Goal: Information Seeking & Learning: Compare options

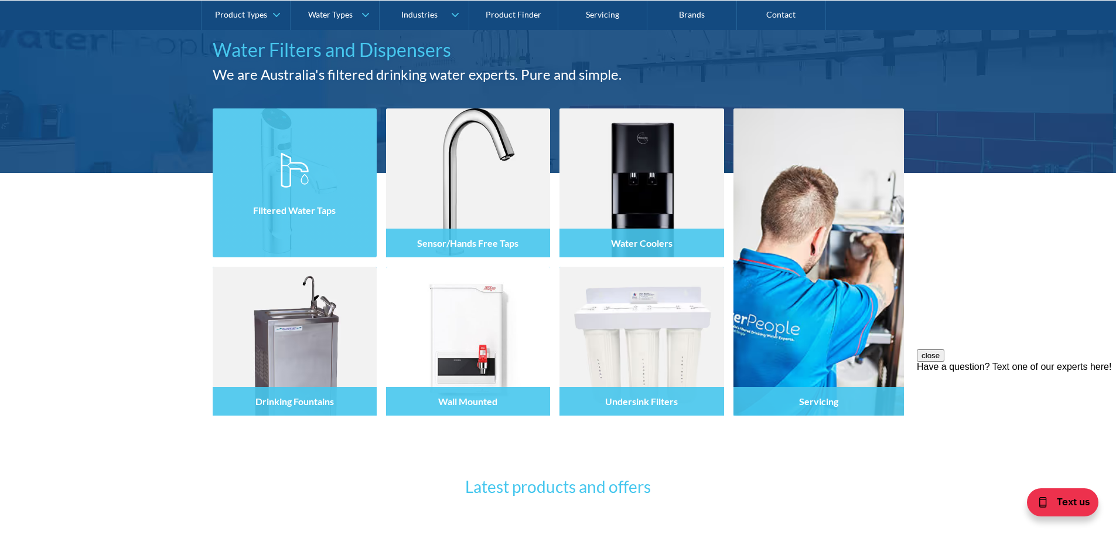
click at [258, 174] on div at bounding box center [295, 193] width 164 height 70
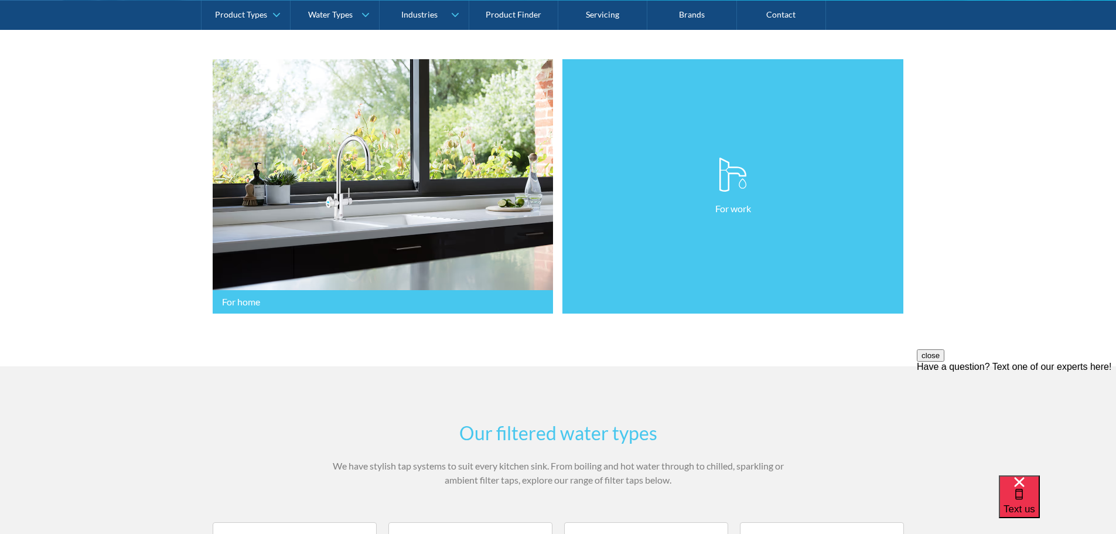
click at [794, 199] on link "For work" at bounding box center [732, 186] width 341 height 255
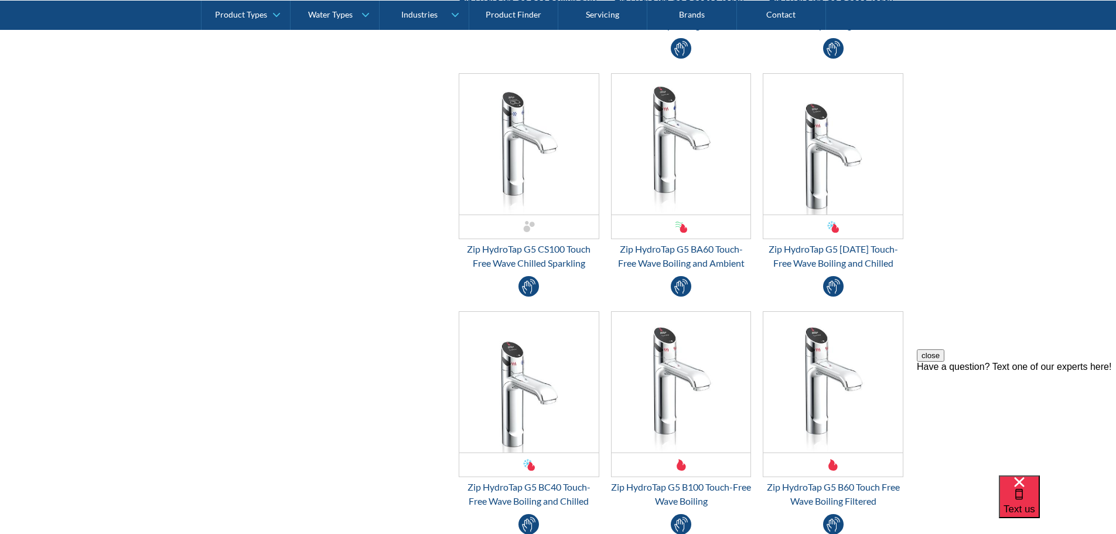
scroll to position [1113, 0]
click at [498, 159] on img "Email Form 3" at bounding box center [528, 144] width 139 height 141
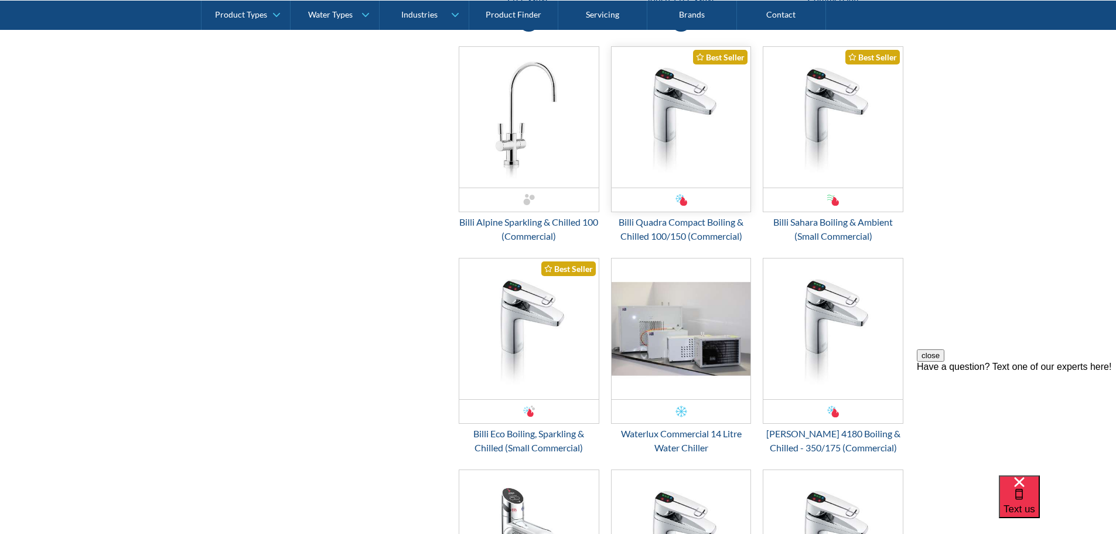
scroll to position [1874, 0]
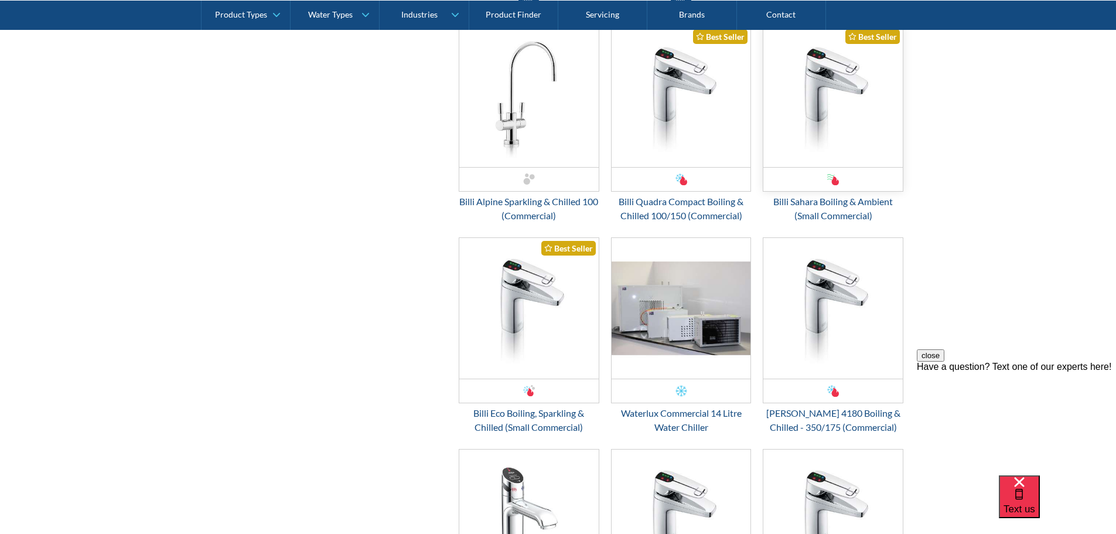
click at [847, 76] on img "Email Form 3" at bounding box center [832, 96] width 139 height 141
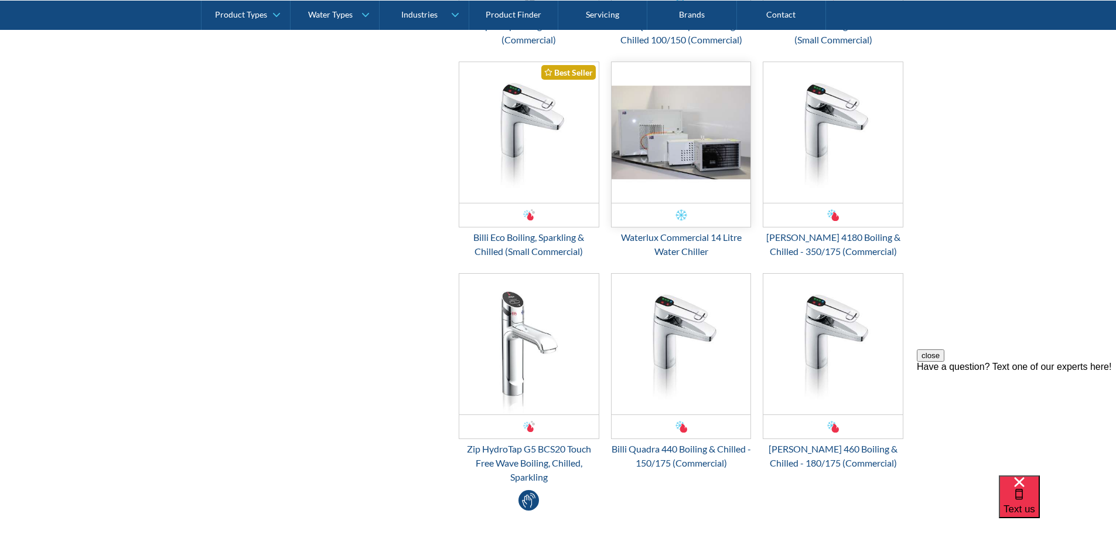
scroll to position [2225, 0]
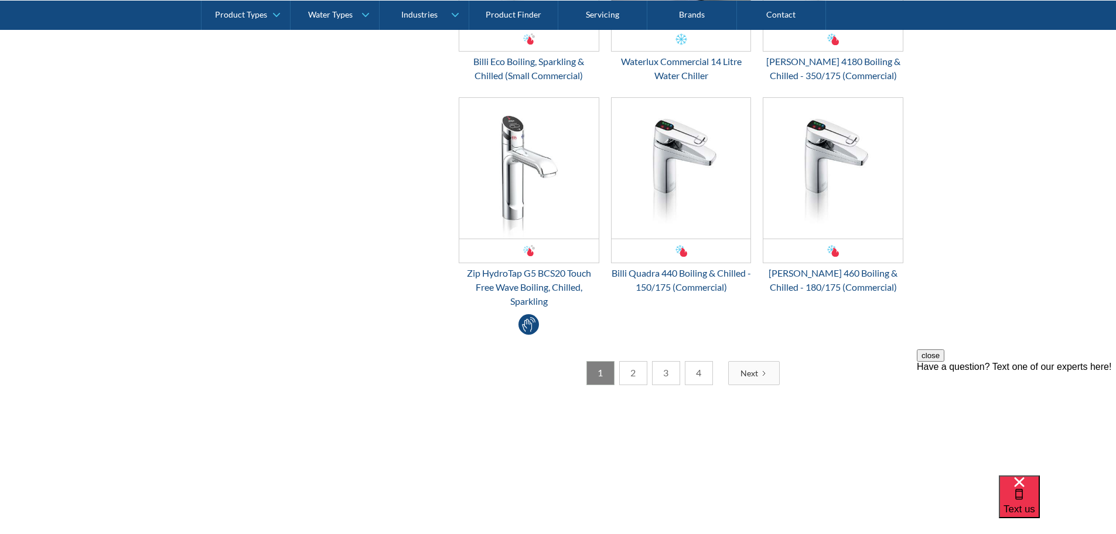
click at [748, 371] on div "Next" at bounding box center [749, 373] width 18 height 12
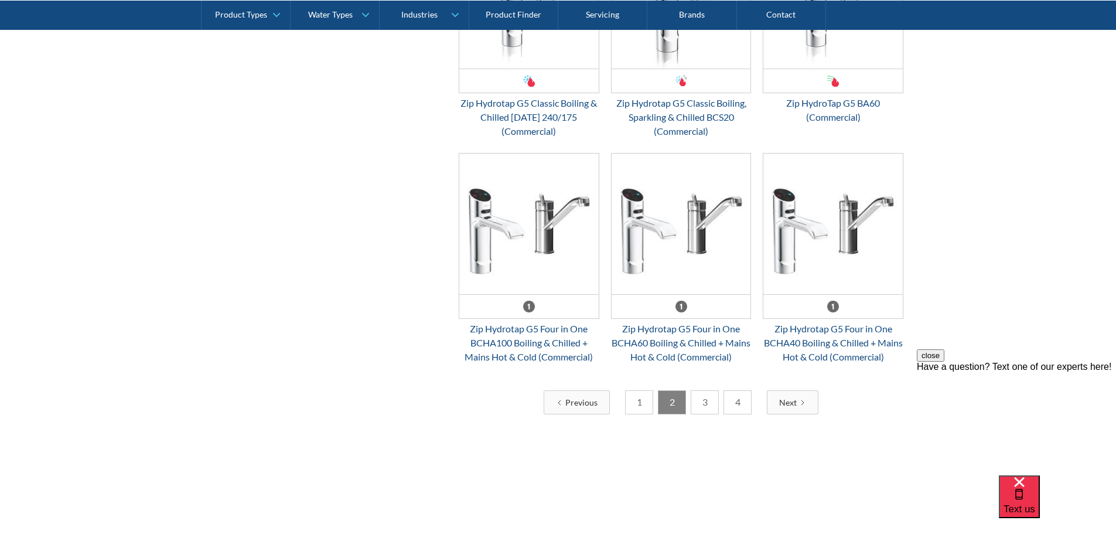
scroll to position [2173, 0]
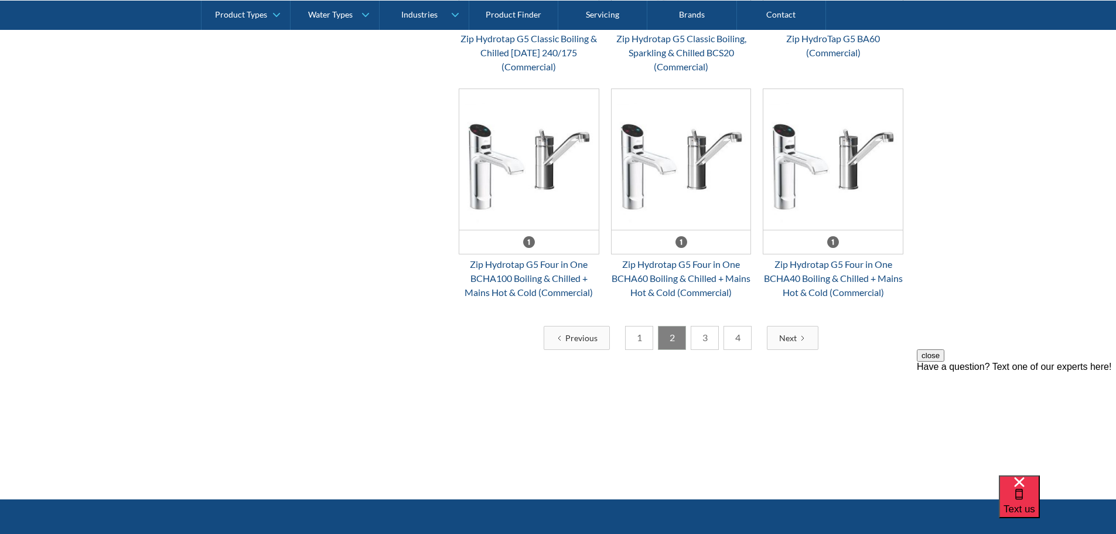
click at [714, 334] on link "3" at bounding box center [704, 338] width 28 height 24
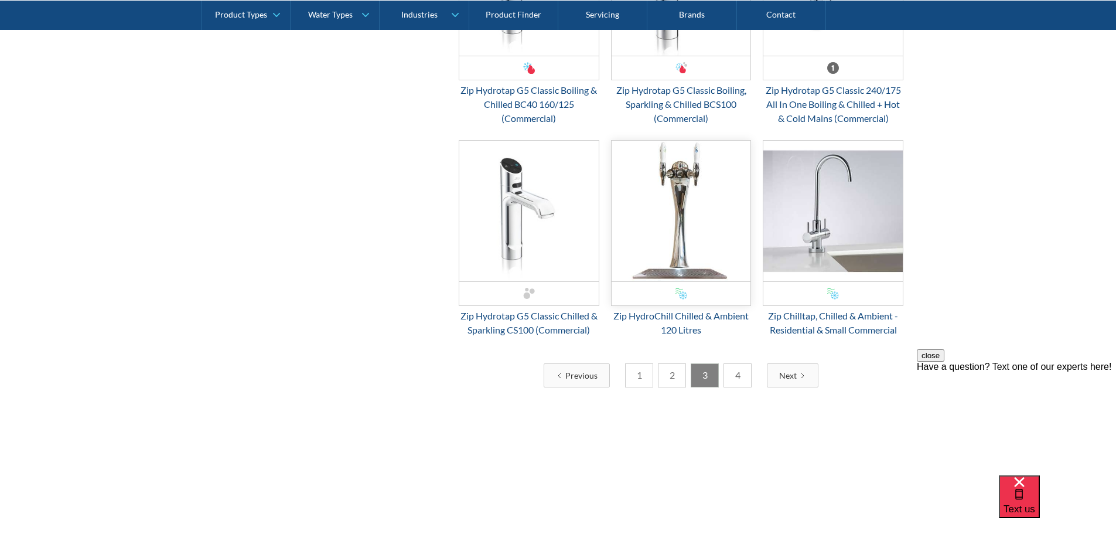
scroll to position [2170, 0]
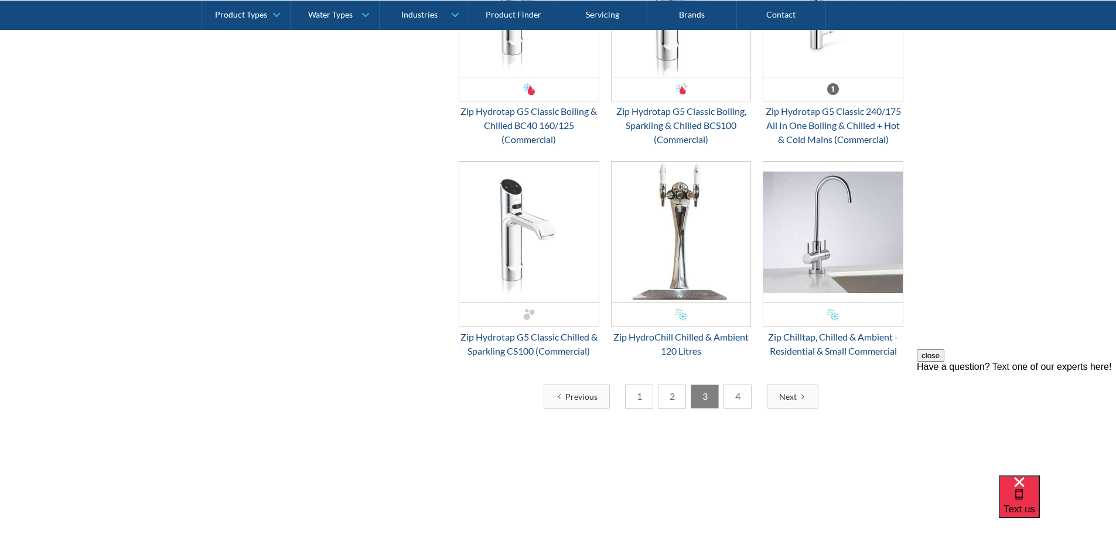
click at [739, 401] on link "4" at bounding box center [737, 396] width 28 height 24
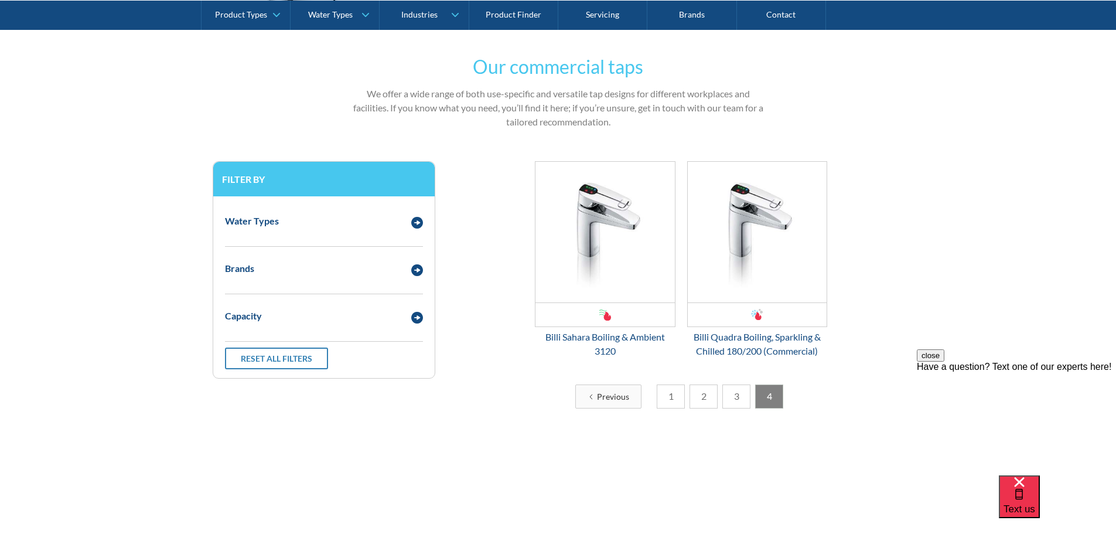
click at [728, 398] on link "3" at bounding box center [736, 396] width 28 height 24
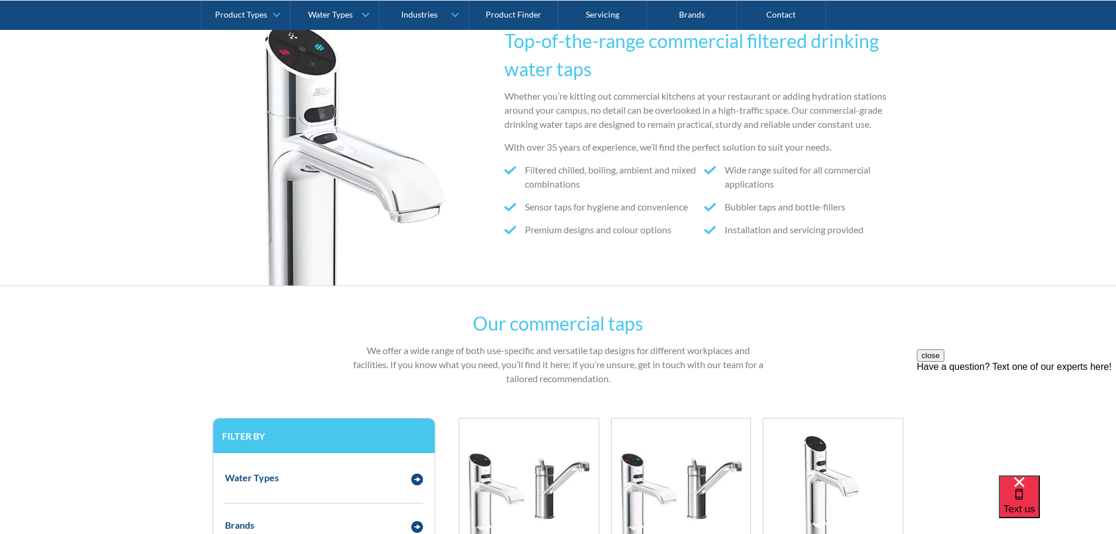
scroll to position [0, 0]
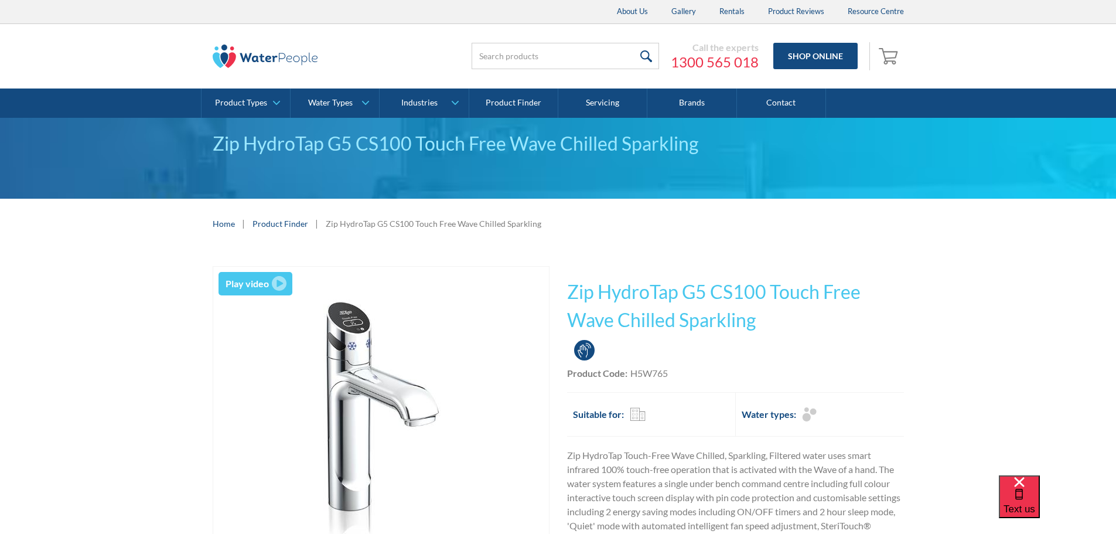
click at [379, 347] on img "open lightbox" at bounding box center [381, 408] width 284 height 284
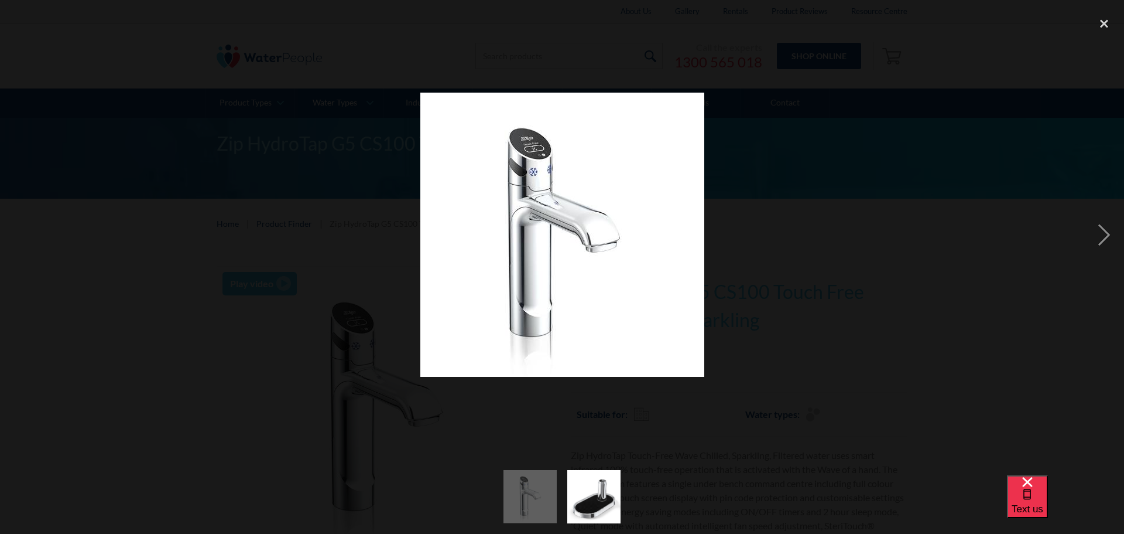
click at [531, 155] on img at bounding box center [562, 235] width 284 height 284
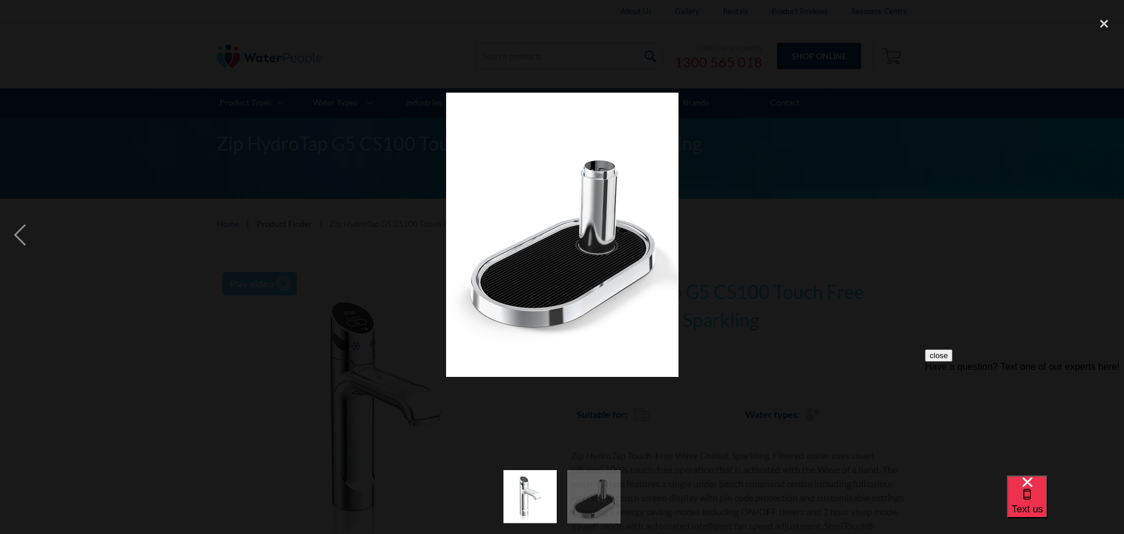
click at [562, 222] on img at bounding box center [562, 235] width 232 height 284
click at [358, 241] on div at bounding box center [562, 235] width 1124 height 448
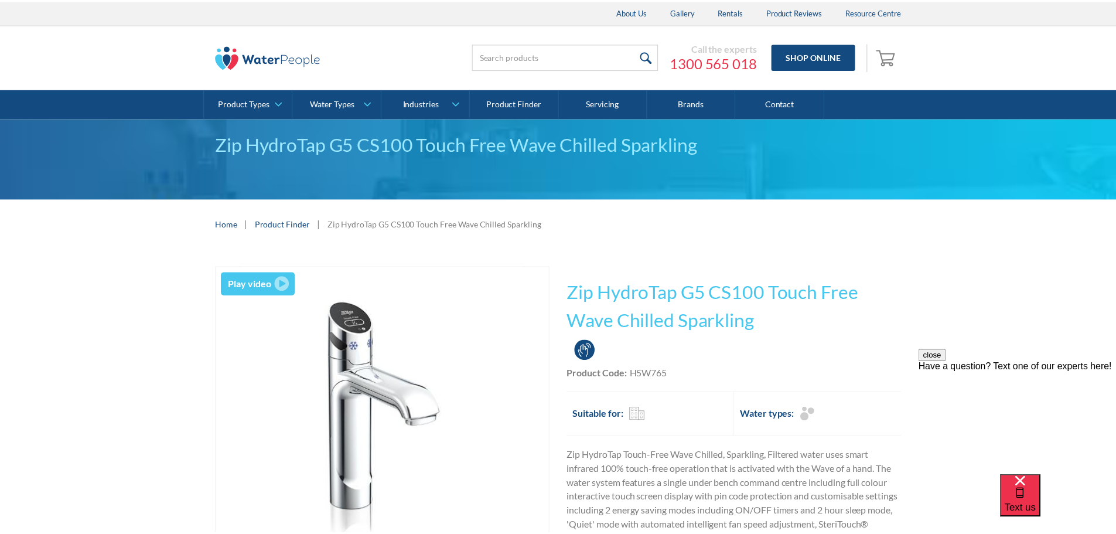
scroll to position [18, 0]
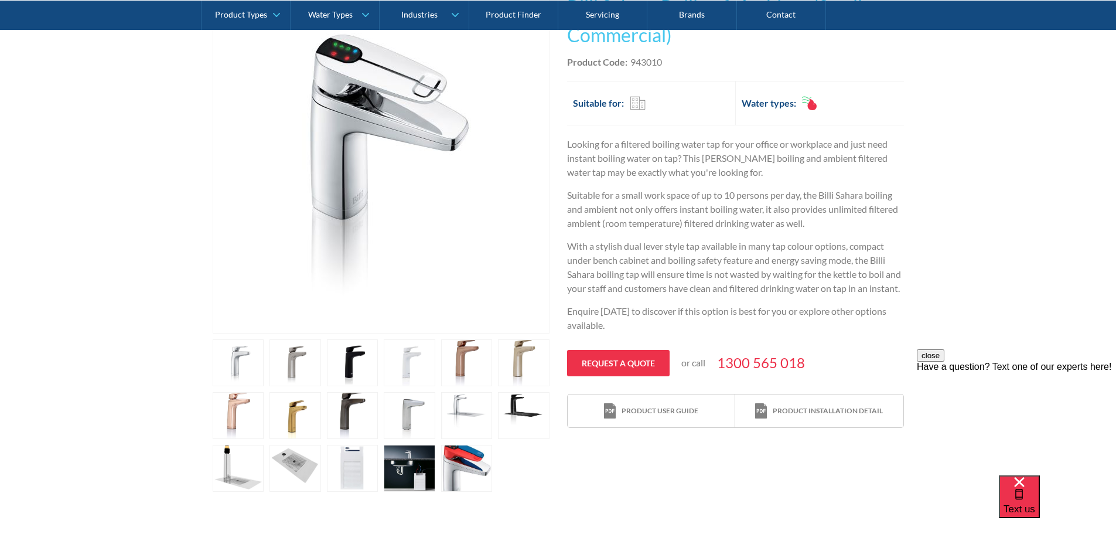
scroll to position [293, 0]
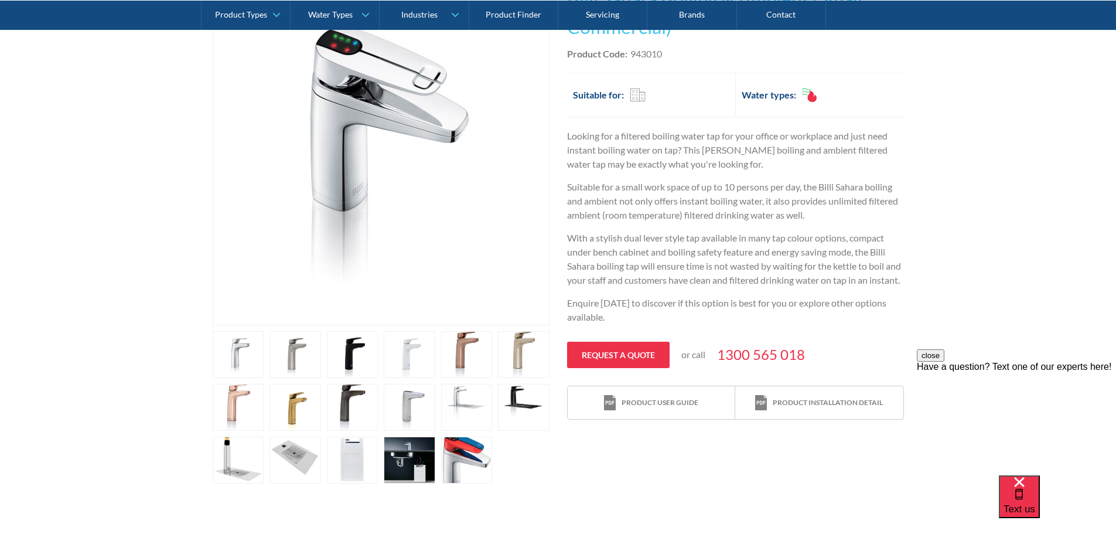
click at [264, 378] on link "open lightbox" at bounding box center [239, 354] width 52 height 47
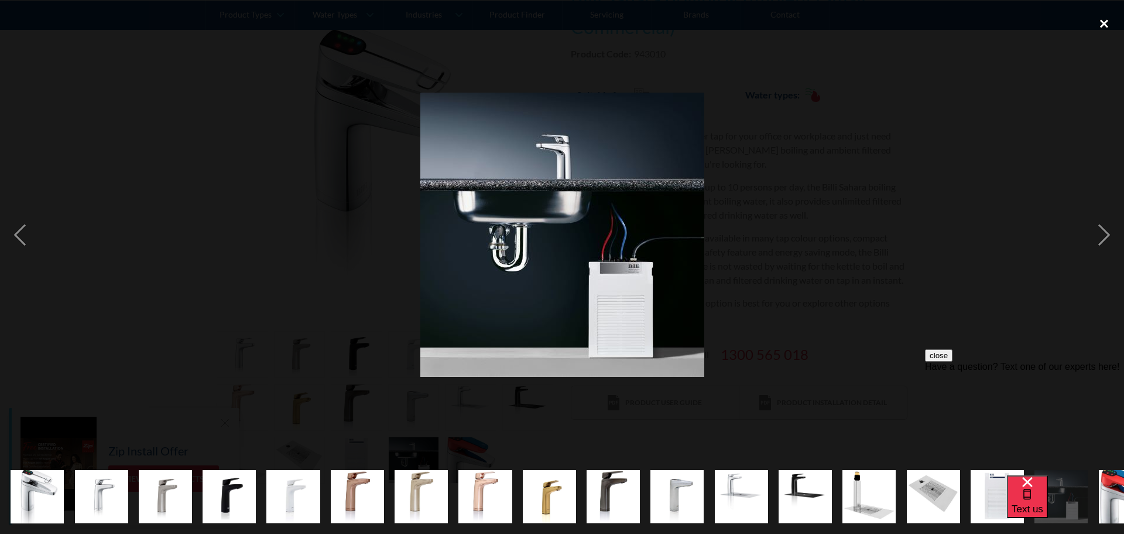
click at [1107, 20] on div "close lightbox" at bounding box center [1105, 24] width 40 height 26
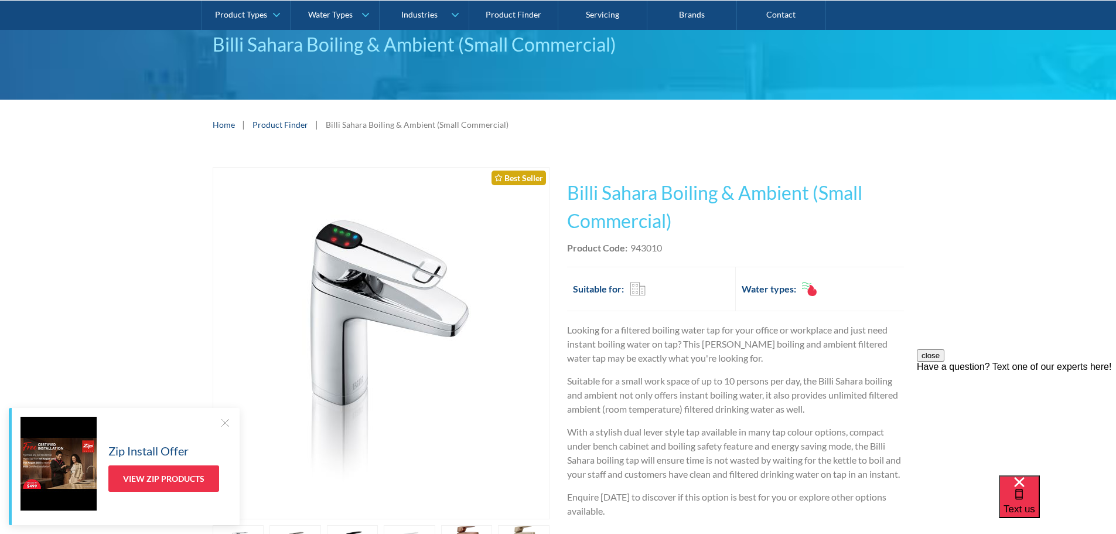
scroll to position [0, 0]
